Goal: Complete application form: Complete application form

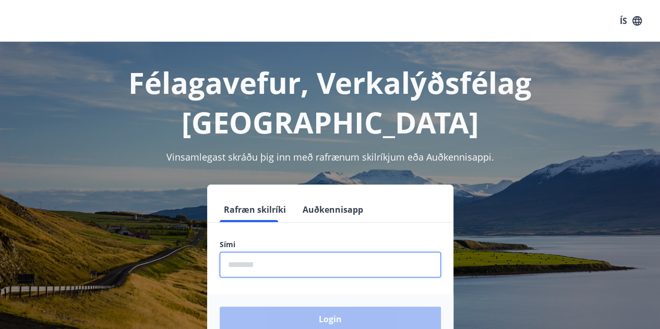
click at [260, 252] on input "phone" at bounding box center [330, 265] width 221 height 26
type input "********"
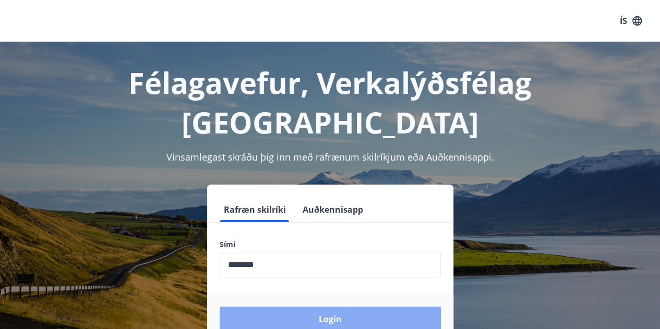
click at [320, 307] on button "Login" at bounding box center [330, 319] width 221 height 25
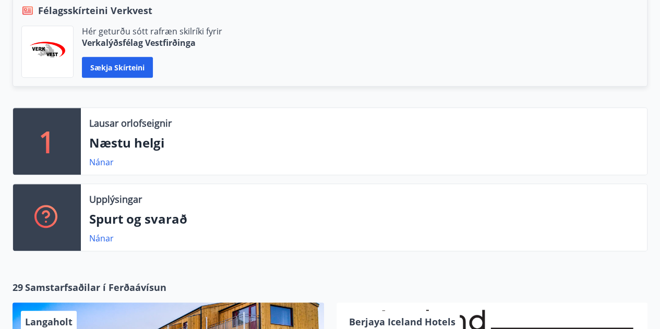
scroll to position [263, 0]
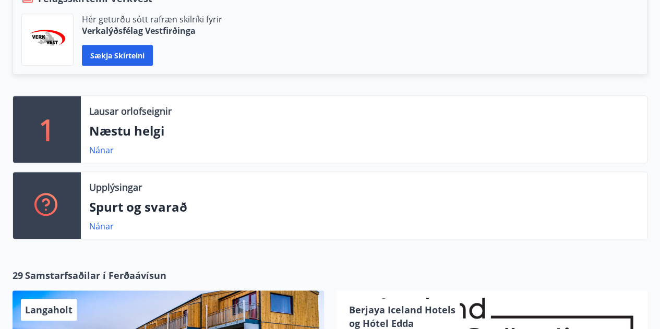
click at [233, 132] on p "Næstu helgi" at bounding box center [363, 131] width 549 height 18
click at [98, 147] on link "Nánar" at bounding box center [101, 150] width 25 height 11
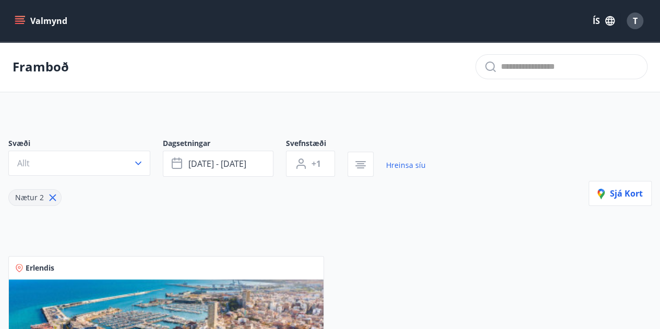
scroll to position [1, 0]
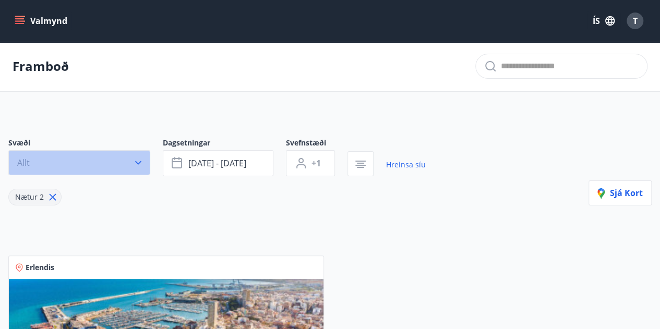
click at [95, 155] on button "Allt" at bounding box center [79, 162] width 142 height 25
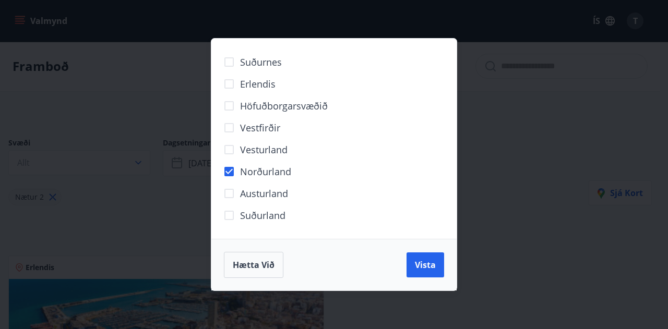
click at [439, 279] on div "Hætta við Vista" at bounding box center [333, 265] width 245 height 52
click at [425, 263] on span "Vista" at bounding box center [425, 264] width 21 height 11
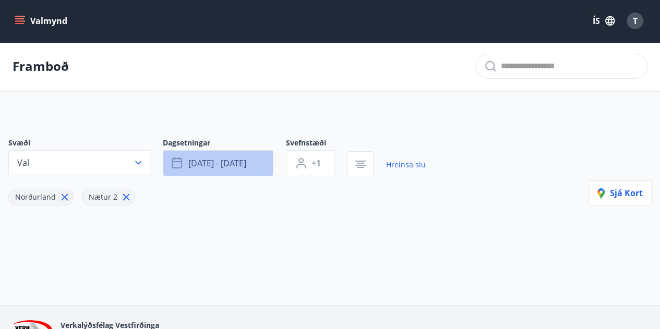
click at [231, 159] on span "[DATE] - [DATE]" at bounding box center [217, 163] width 58 height 11
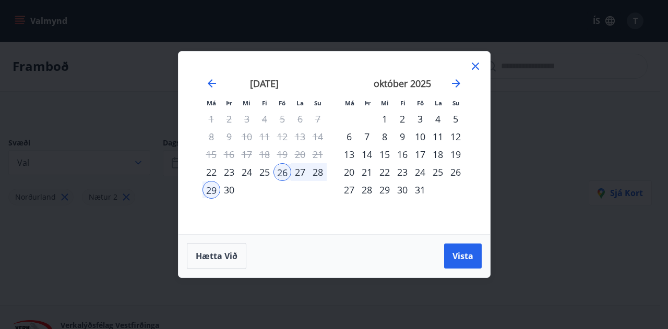
click at [350, 154] on div "13" at bounding box center [349, 155] width 18 height 18
click at [423, 161] on div "17" at bounding box center [420, 155] width 18 height 18
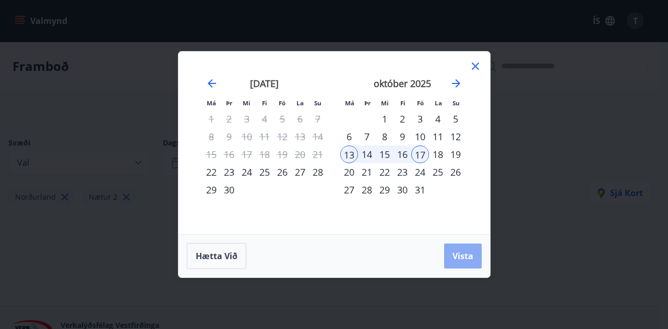
click at [465, 258] on span "Vista" at bounding box center [462, 255] width 21 height 11
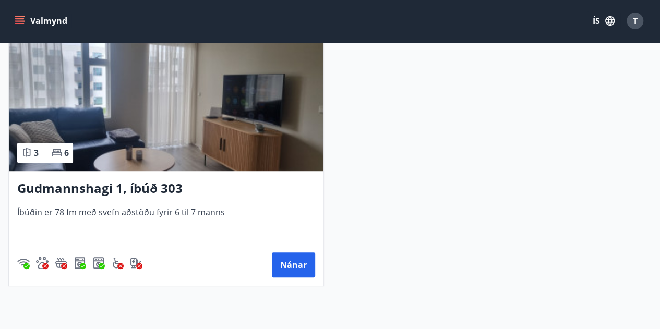
scroll to position [239, 0]
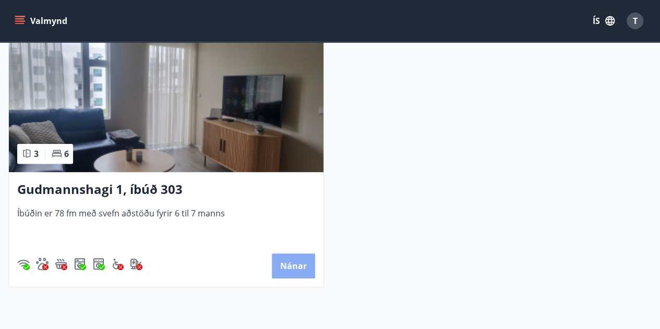
click at [295, 258] on button "Nánar" at bounding box center [293, 266] width 43 height 25
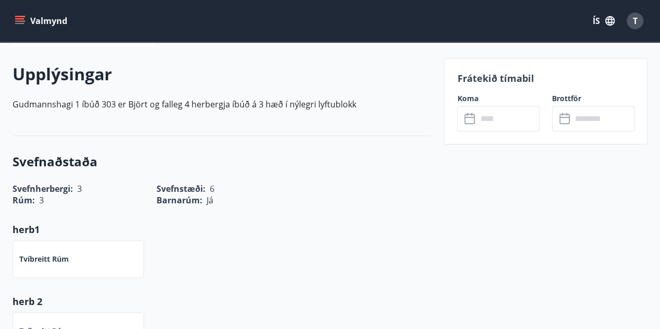
scroll to position [287, 0]
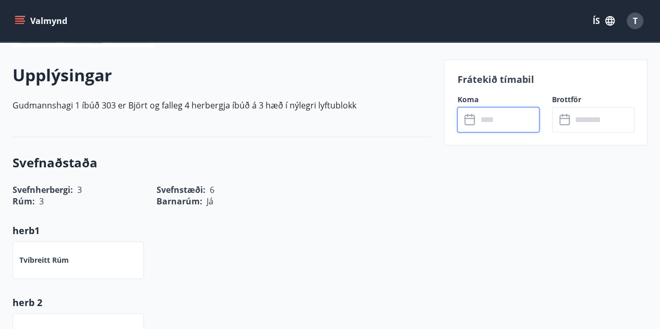
click at [497, 117] on input "text" at bounding box center [508, 120] width 63 height 26
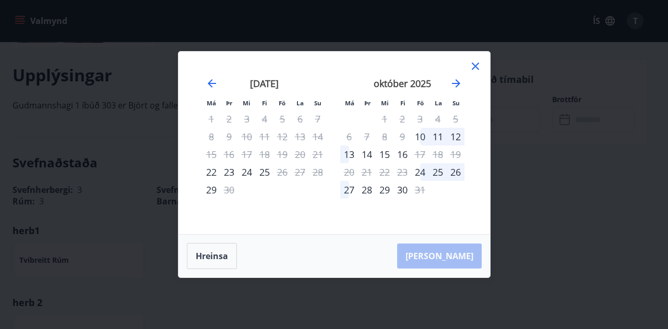
click at [349, 153] on div "13" at bounding box center [349, 155] width 18 height 18
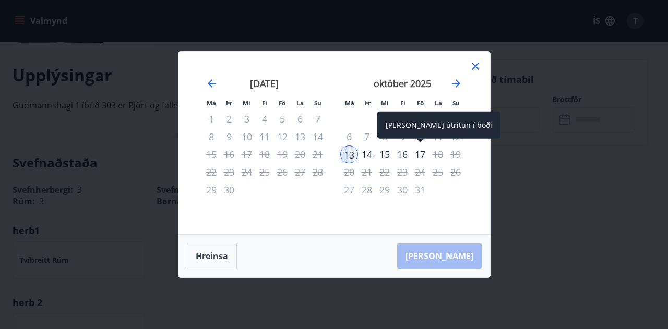
click at [423, 156] on div "17" at bounding box center [420, 155] width 18 height 18
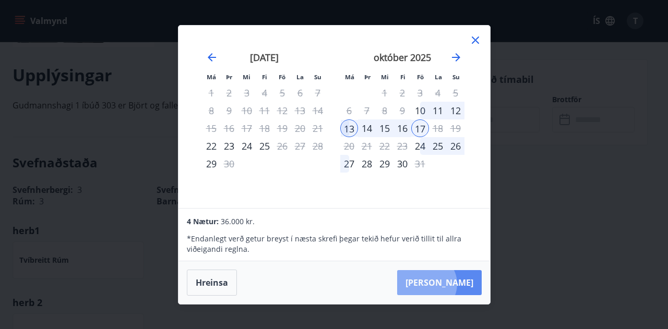
click at [458, 284] on button "[PERSON_NAME]" at bounding box center [439, 282] width 85 height 25
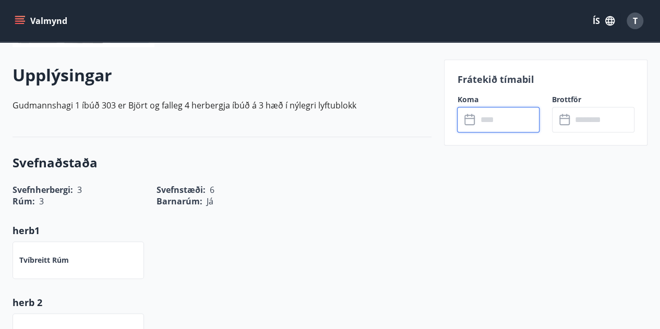
type input "******"
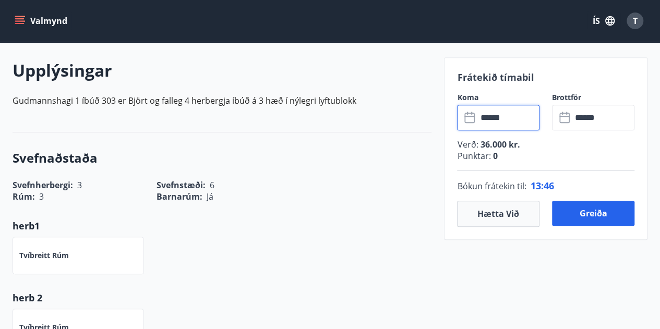
scroll to position [293, 0]
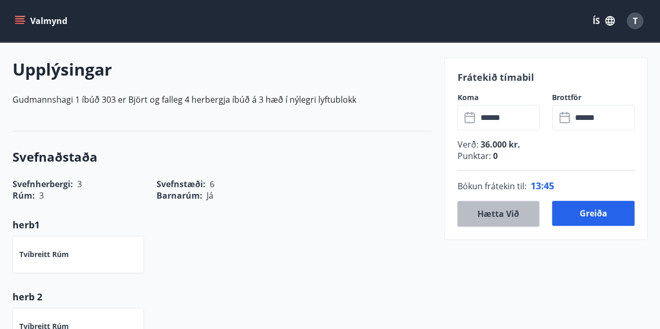
click at [493, 213] on button "Hætta við" at bounding box center [498, 214] width 82 height 26
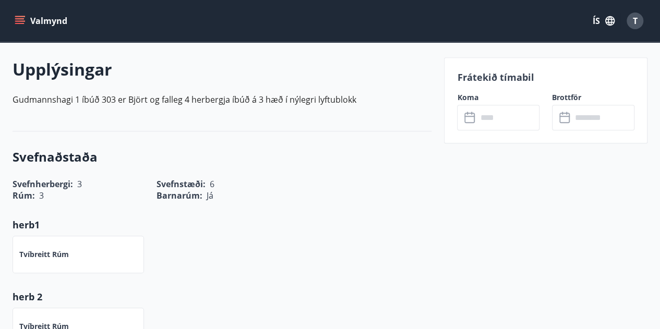
scroll to position [0, 0]
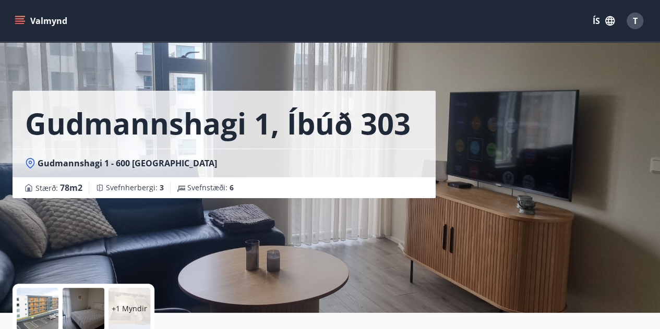
click at [22, 22] on icon "menu" at bounding box center [20, 21] width 10 height 10
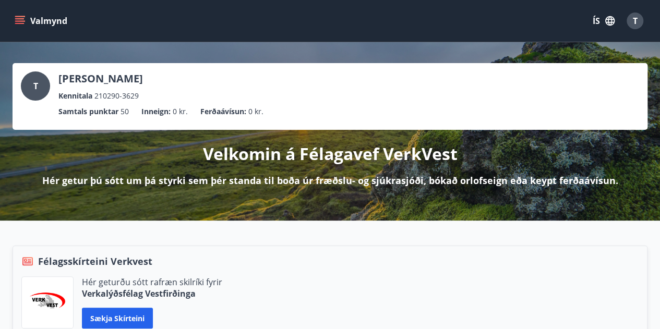
click at [20, 19] on icon "menu" at bounding box center [19, 18] width 9 height 1
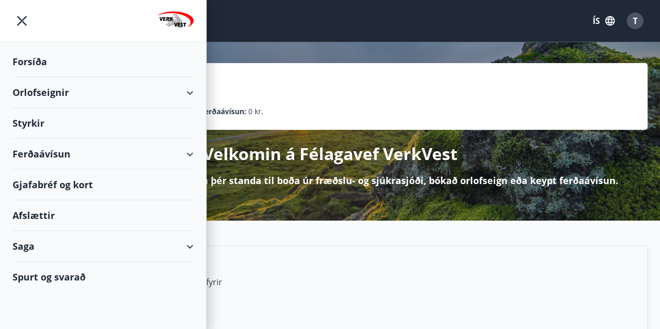
click at [62, 126] on div "Styrkir" at bounding box center [103, 123] width 181 height 31
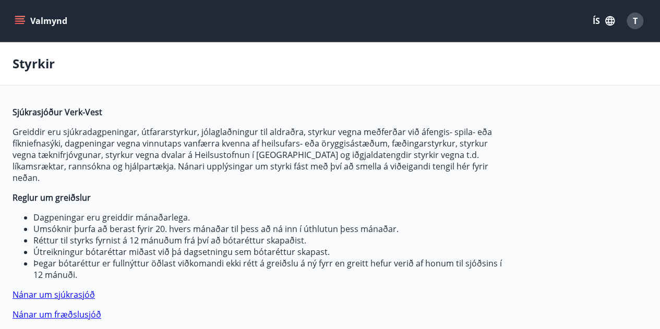
type input "***"
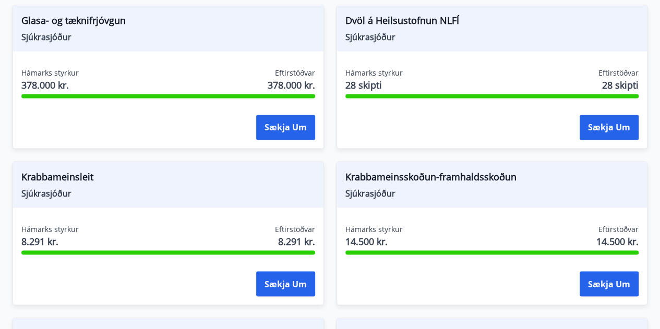
scroll to position [734, 0]
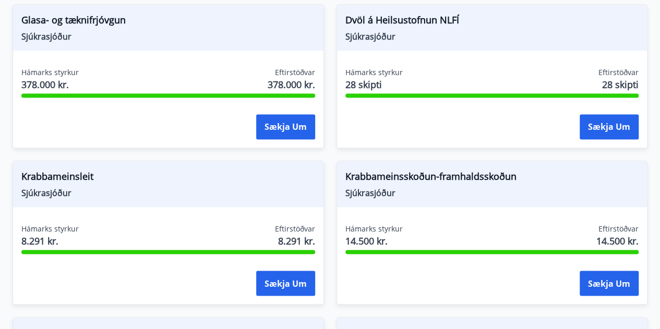
click at [170, 114] on div "Sækja um" at bounding box center [168, 127] width 294 height 26
click at [272, 115] on button "Sækja um" at bounding box center [285, 126] width 59 height 25
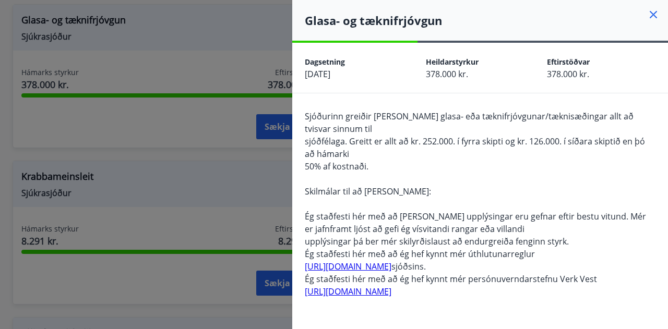
click at [647, 14] on icon at bounding box center [653, 14] width 13 height 13
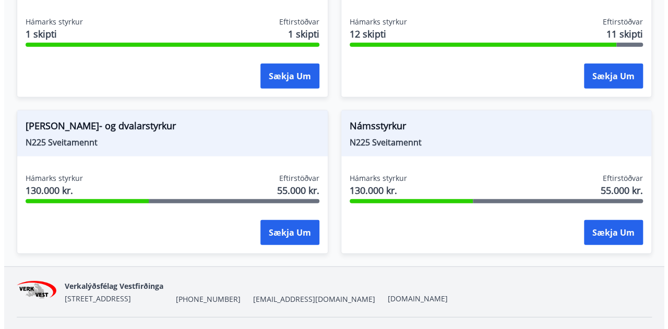
scroll to position [1264, 0]
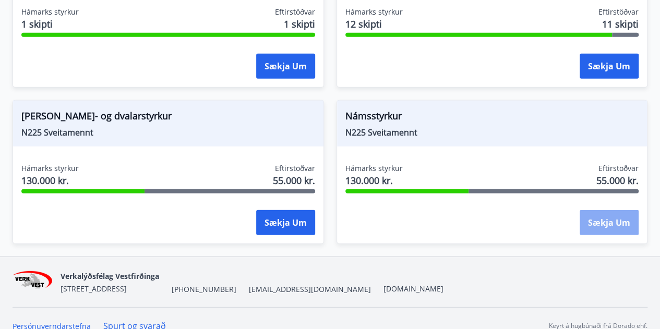
click at [596, 210] on button "Sækja um" at bounding box center [609, 222] width 59 height 25
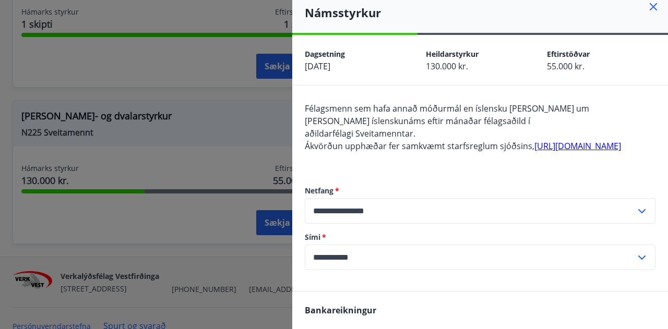
scroll to position [8, 0]
click at [534, 151] on link "http://landsmennt.is/sveitamennt/styrkir-til-einstaklinga/" at bounding box center [577, 145] width 87 height 11
